Goal: Navigation & Orientation: Go to known website

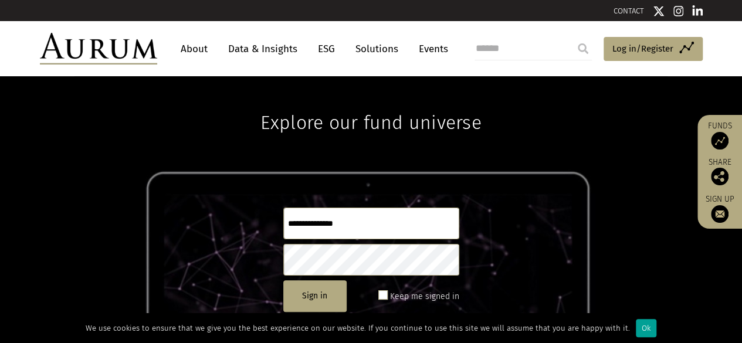
click at [639, 329] on div "Ok" at bounding box center [646, 328] width 21 height 18
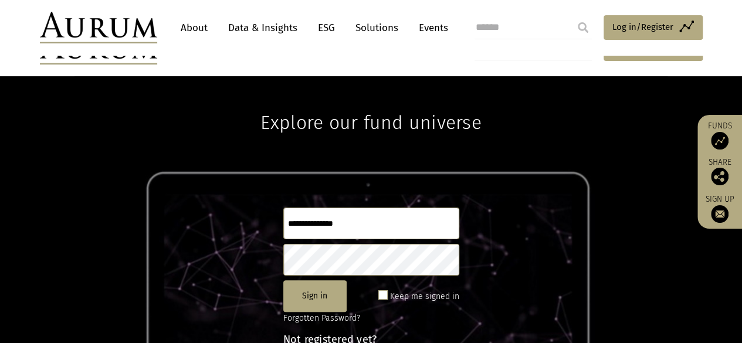
scroll to position [155, 0]
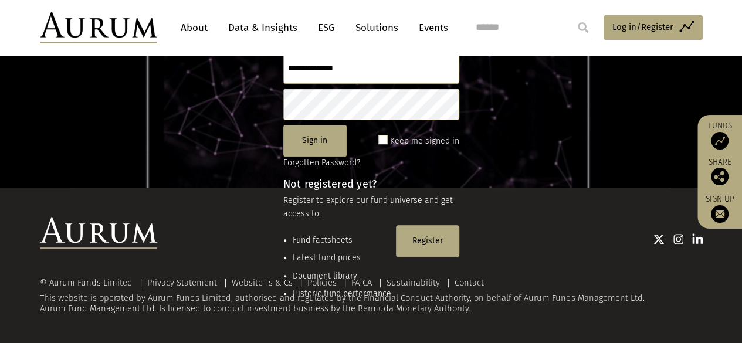
click at [722, 139] on img at bounding box center [720, 141] width 18 height 18
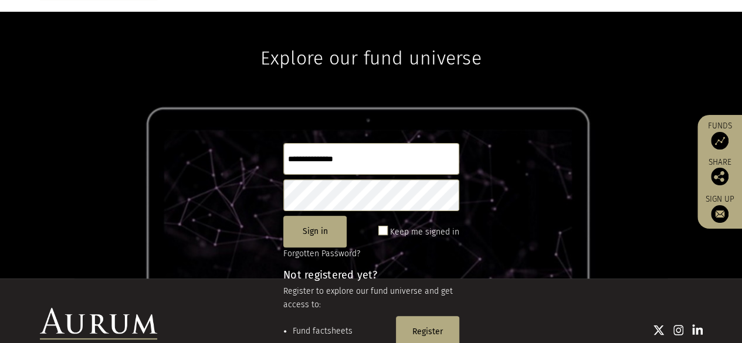
scroll to position [155, 0]
